Goal: Find specific page/section: Find specific page/section

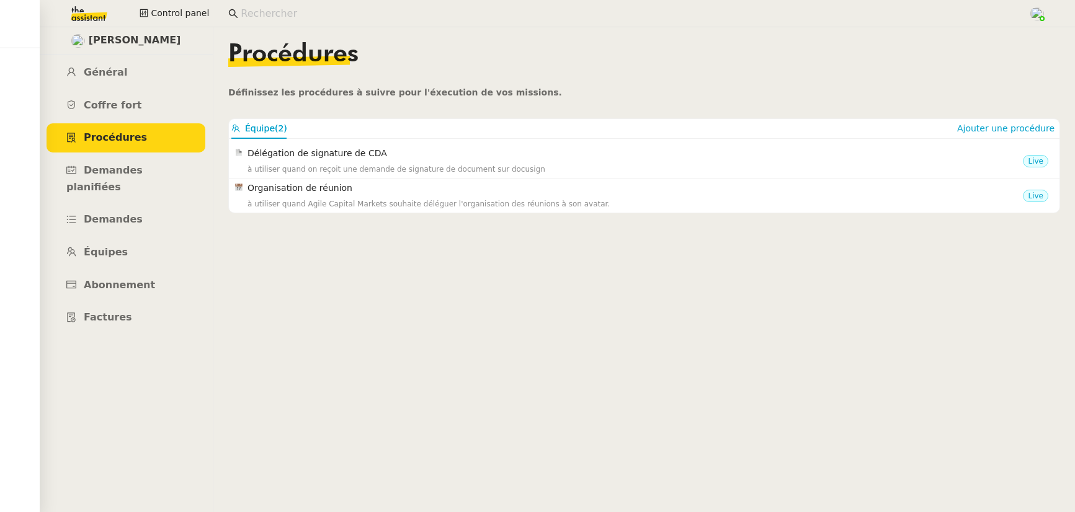
click at [297, 11] on input at bounding box center [629, 14] width 776 height 17
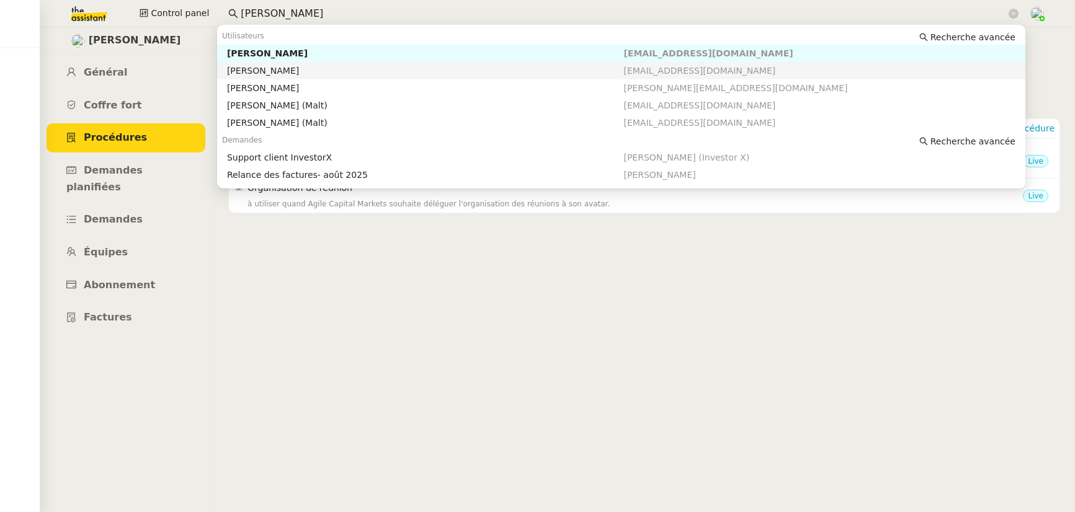
click at [296, 68] on div "[PERSON_NAME]" at bounding box center [425, 70] width 397 height 11
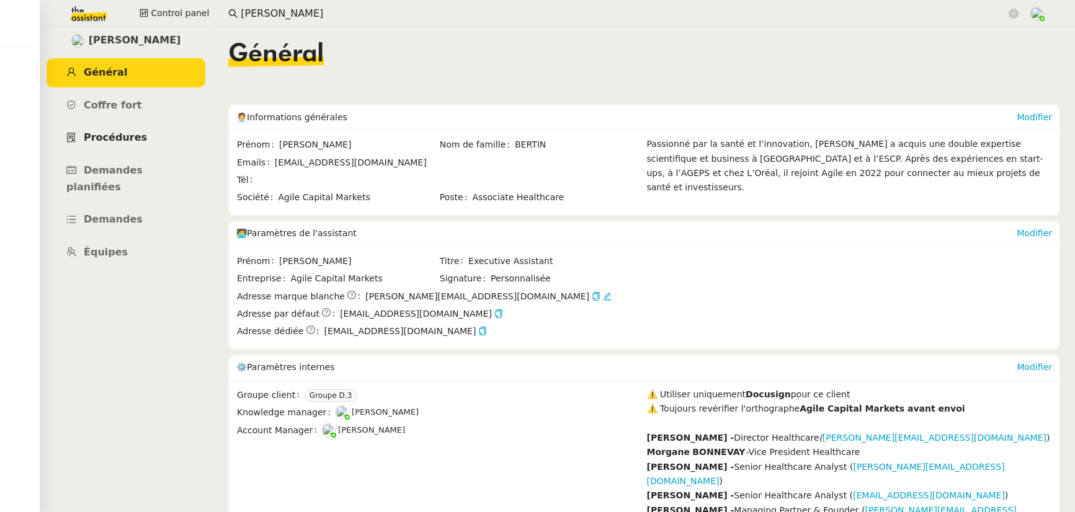
click at [115, 137] on span "Procédures" at bounding box center [115, 138] width 63 height 12
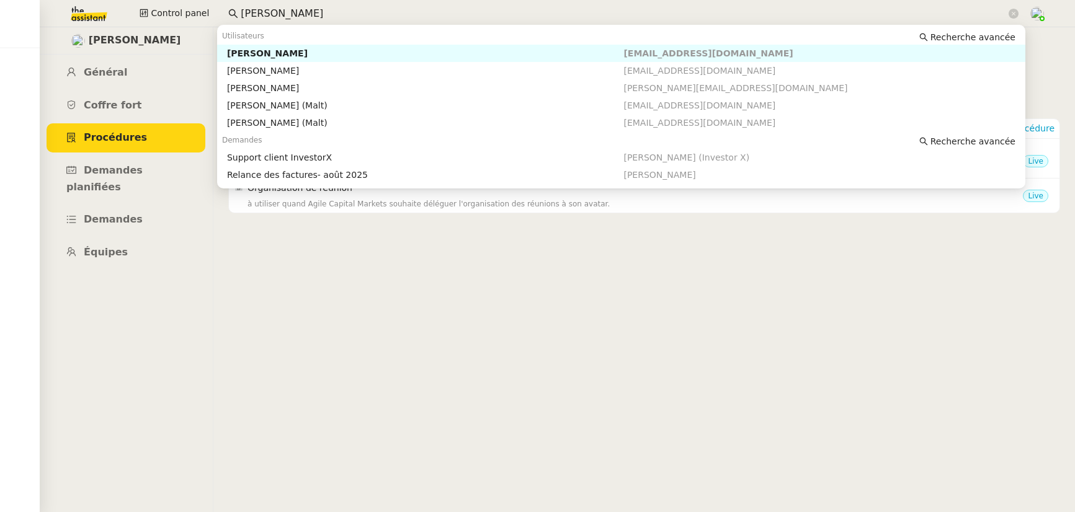
drag, startPoint x: 293, startPoint y: 9, endPoint x: 215, endPoint y: 9, distance: 77.6
click at [215, 9] on div "Control panel [PERSON_NAME]" at bounding box center [537, 13] width 1013 height 27
click at [249, 51] on div "[PERSON_NAME]" at bounding box center [425, 53] width 397 height 11
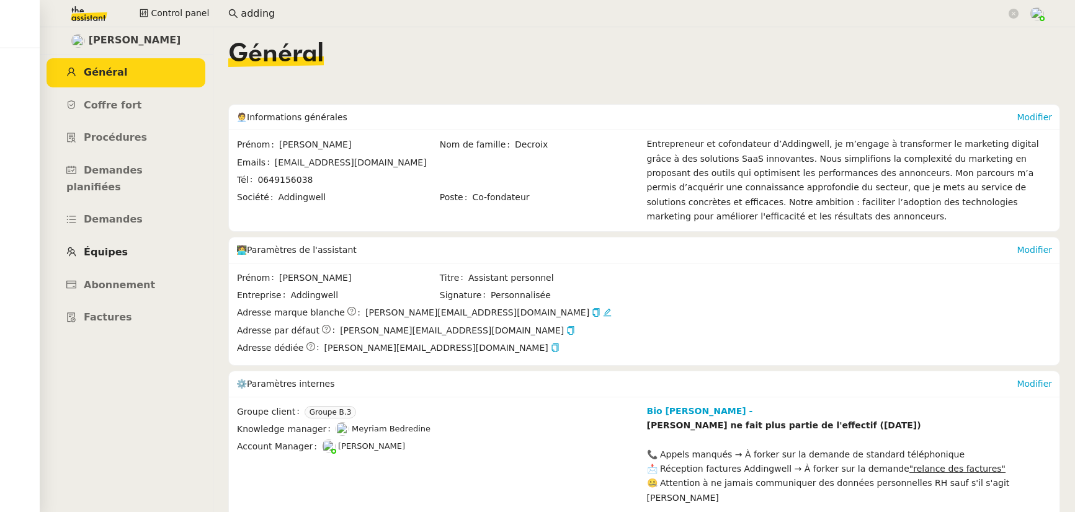
click at [98, 246] on span "Équipes" at bounding box center [106, 252] width 44 height 12
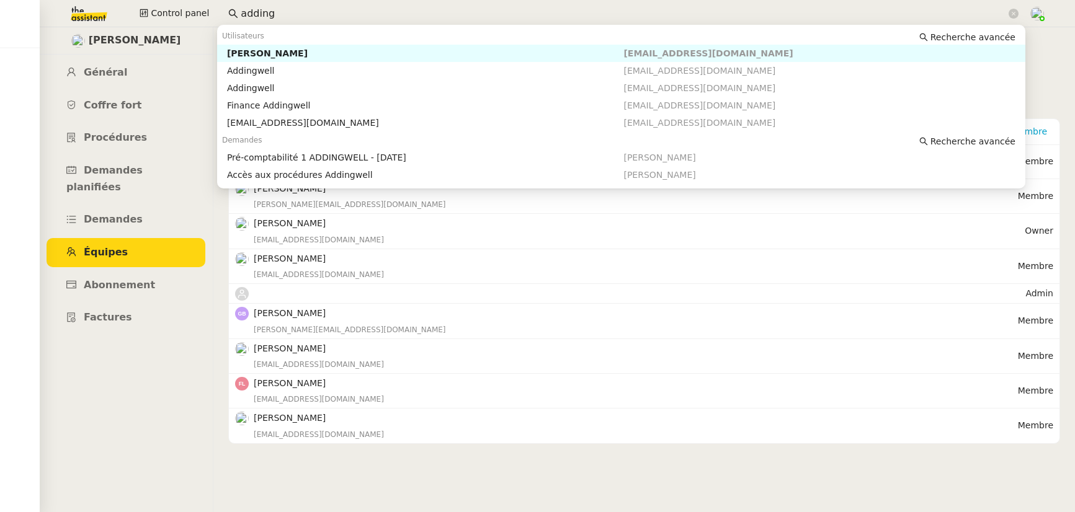
drag, startPoint x: 297, startPoint y: 12, endPoint x: 171, endPoint y: -3, distance: 126.3
click at [171, 0] on html "Mes demandes Control panel adding [PERSON_NAME] Général Coffre fort Procédures …" at bounding box center [537, 256] width 1075 height 512
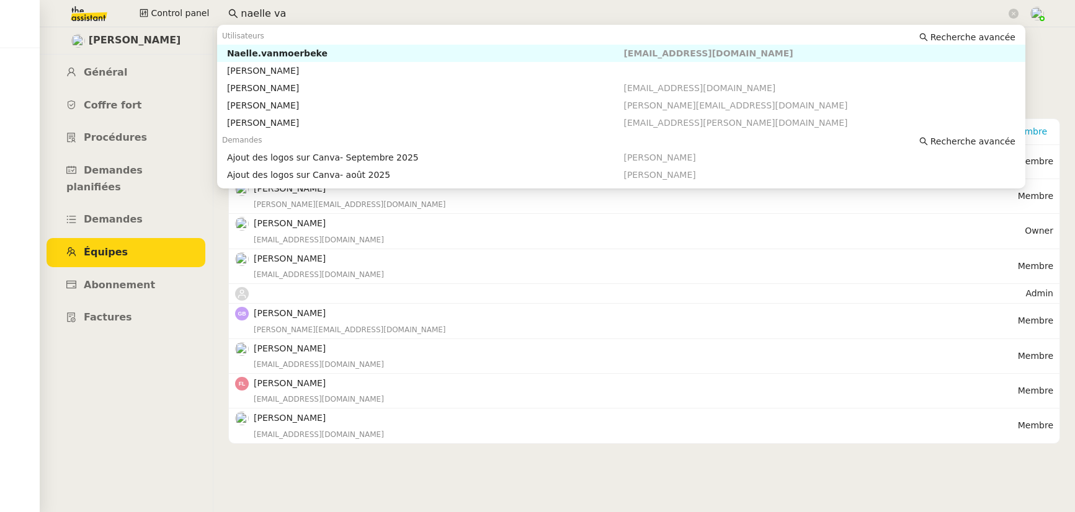
click at [239, 52] on div "Naelle.vanmoerbeke" at bounding box center [425, 53] width 397 height 11
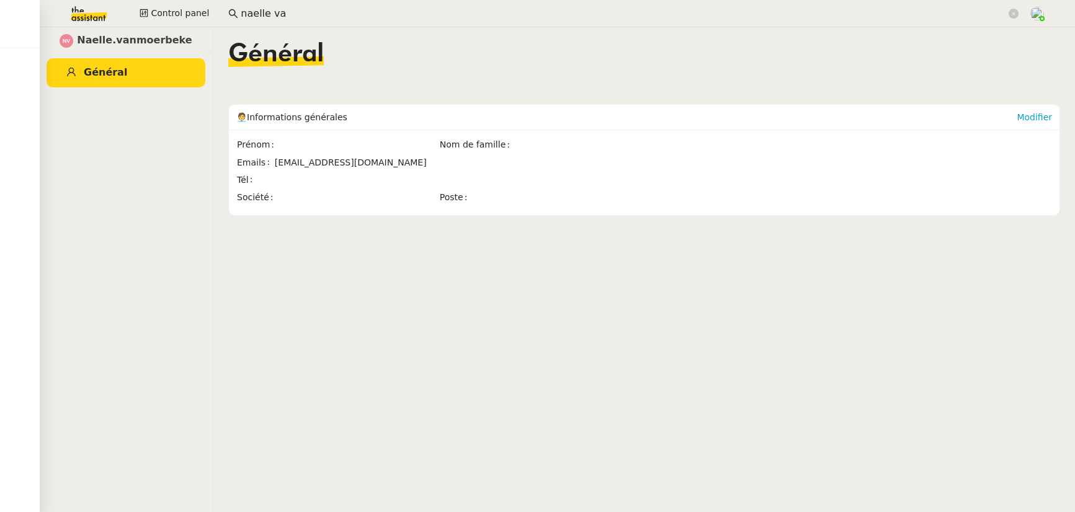
click at [297, 16] on input "naelle va" at bounding box center [624, 14] width 766 height 17
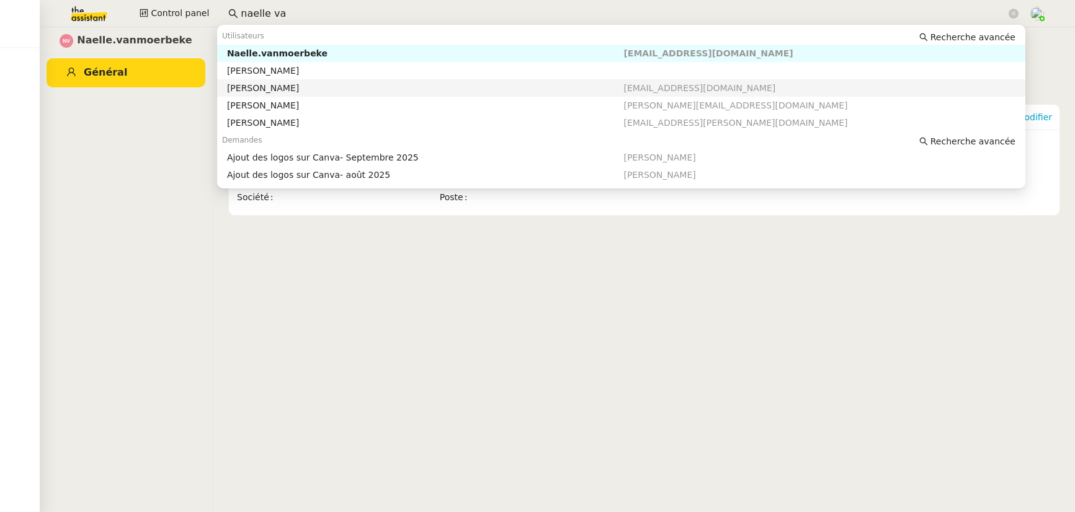
click at [297, 86] on div "[PERSON_NAME]" at bounding box center [425, 88] width 397 height 11
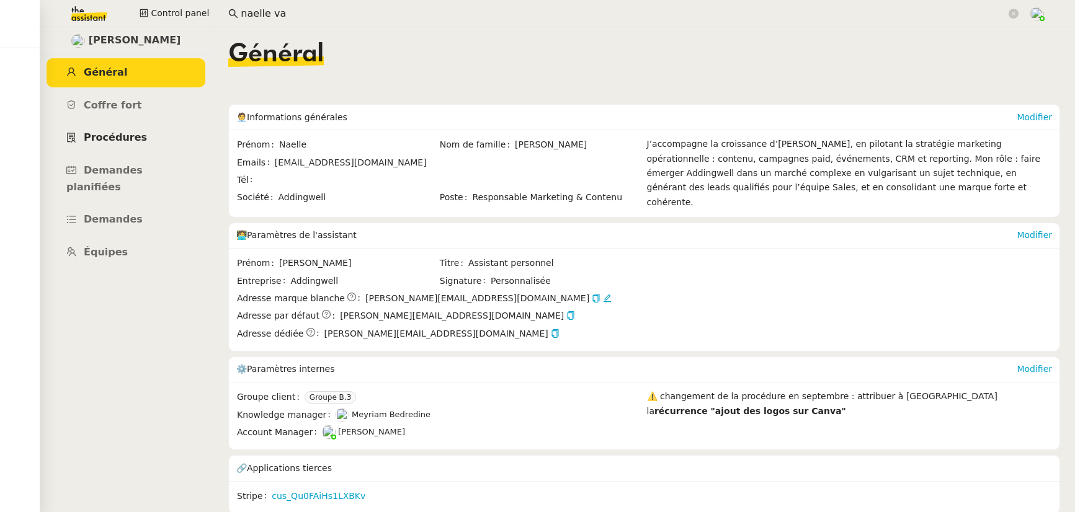
click at [123, 140] on span "Procédures" at bounding box center [115, 138] width 63 height 12
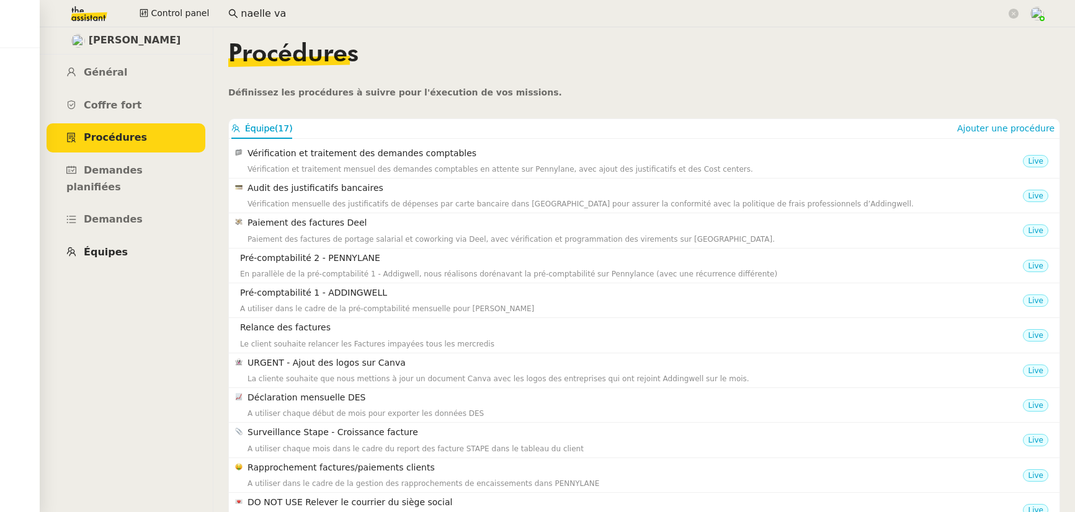
click at [117, 241] on link "Équipes" at bounding box center [126, 252] width 159 height 29
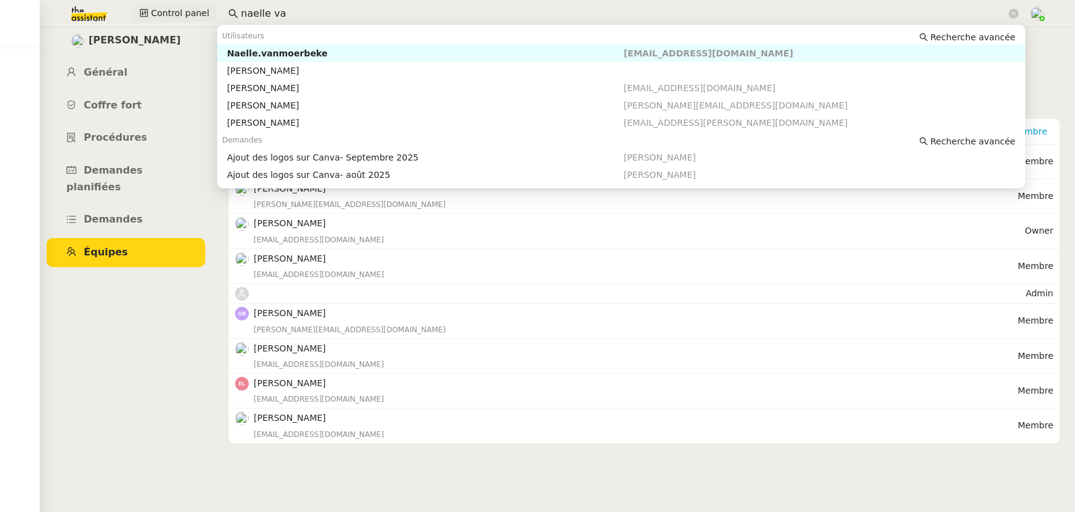
drag, startPoint x: 252, startPoint y: 9, endPoint x: 203, endPoint y: 5, distance: 48.5
click at [203, 5] on div "Control panel naelle va" at bounding box center [537, 13] width 1013 height 27
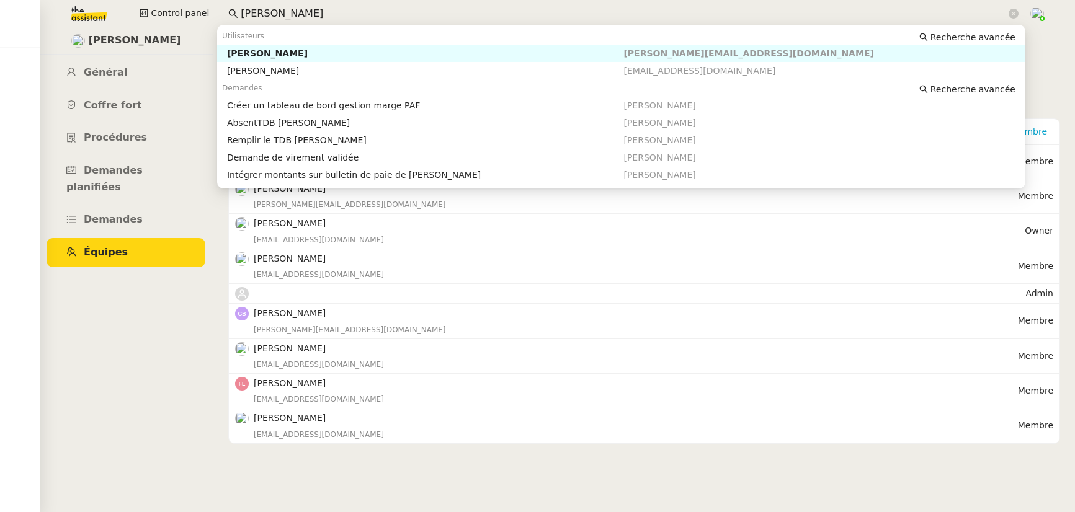
click at [261, 53] on div "[PERSON_NAME]" at bounding box center [425, 53] width 397 height 11
type input "[PERSON_NAME]"
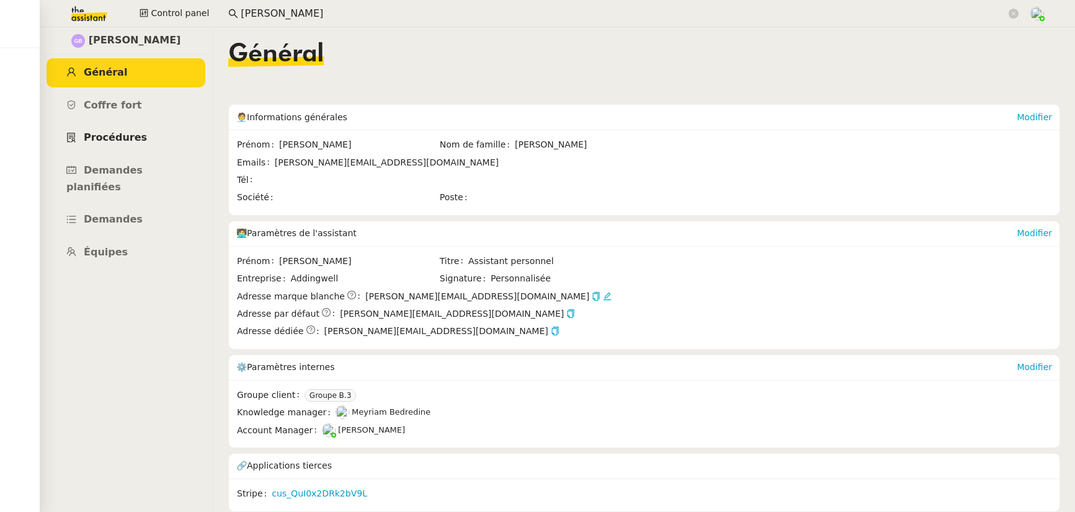
click at [127, 134] on span "Procédures" at bounding box center [115, 138] width 63 height 12
